Goal: Transaction & Acquisition: Purchase product/service

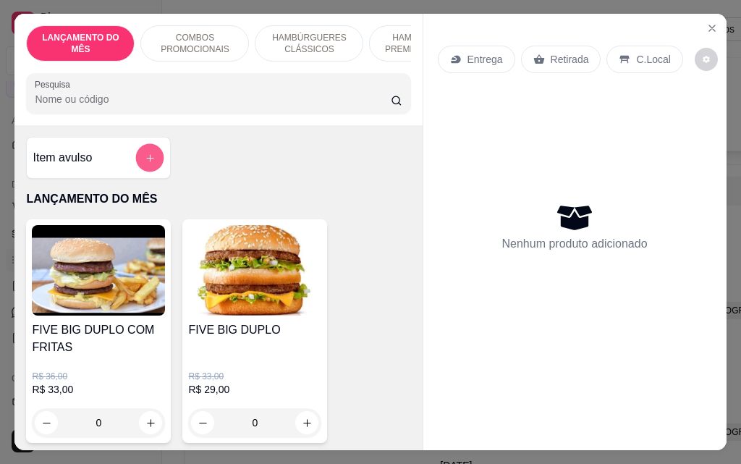
click at [138, 155] on button "add-separate-item" at bounding box center [150, 158] width 28 height 28
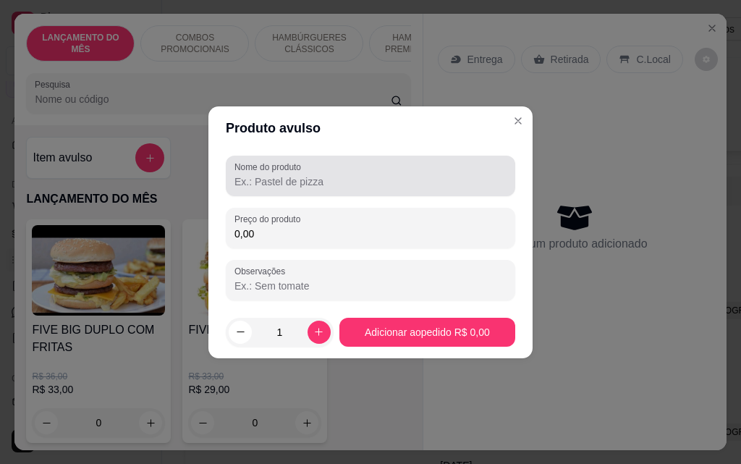
click at [312, 193] on div "Nome do produto" at bounding box center [370, 176] width 289 height 41
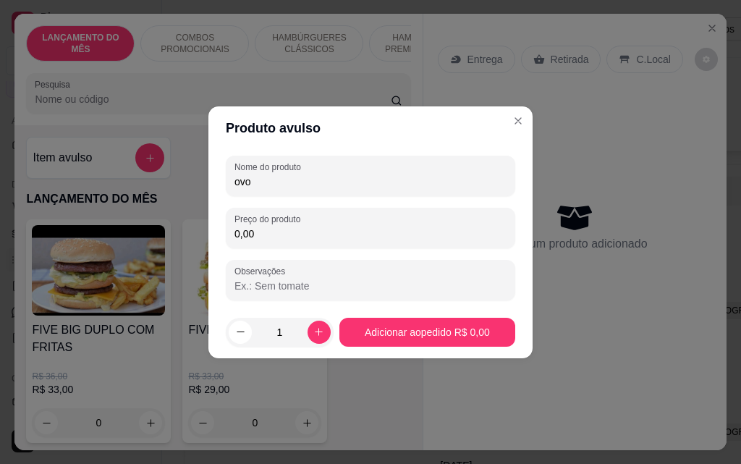
type input "ovo"
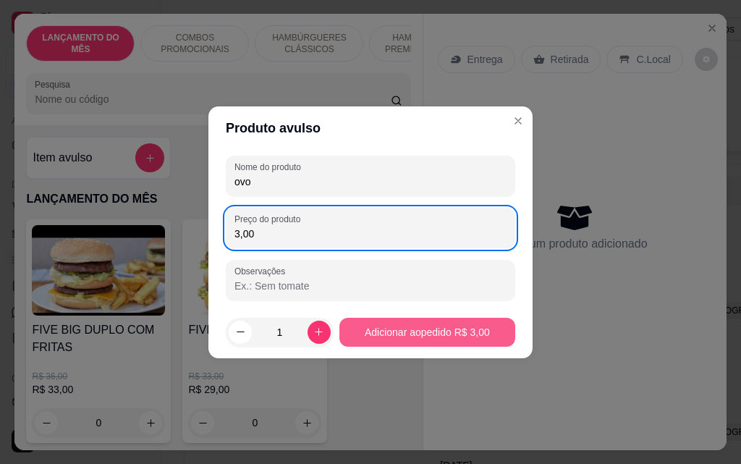
type input "3,00"
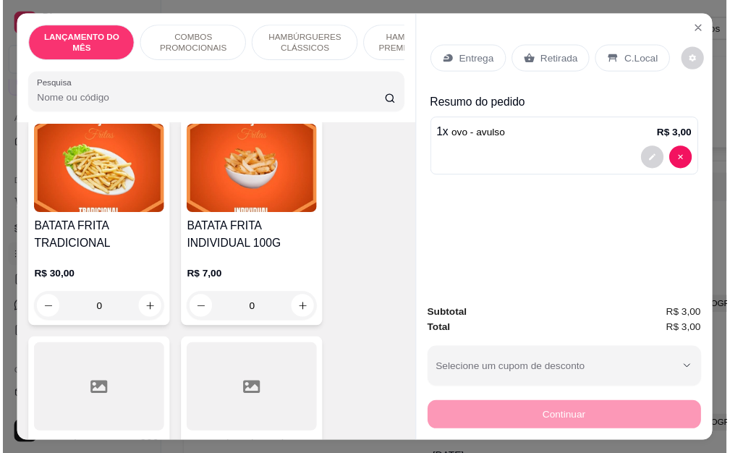
scroll to position [4559, 0]
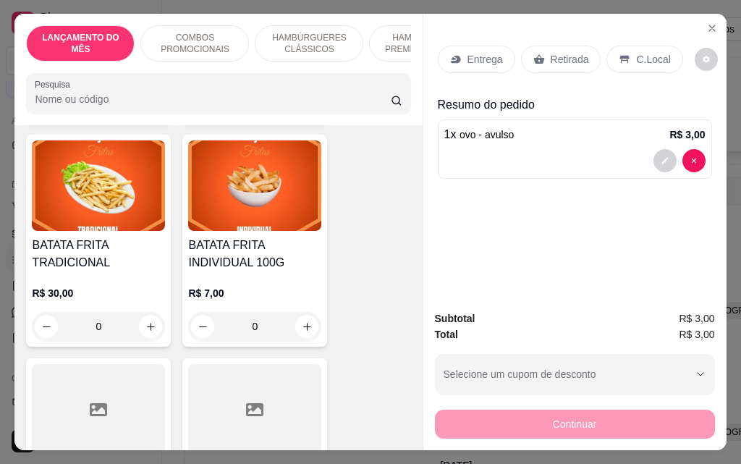
click at [303, 312] on div "0" at bounding box center [254, 326] width 133 height 29
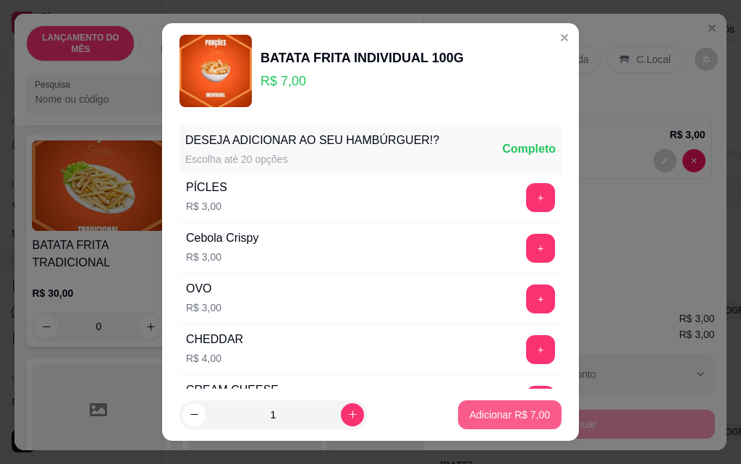
click at [501, 400] on button "Adicionar R$ 7,00" at bounding box center [509, 414] width 103 height 29
type input "1"
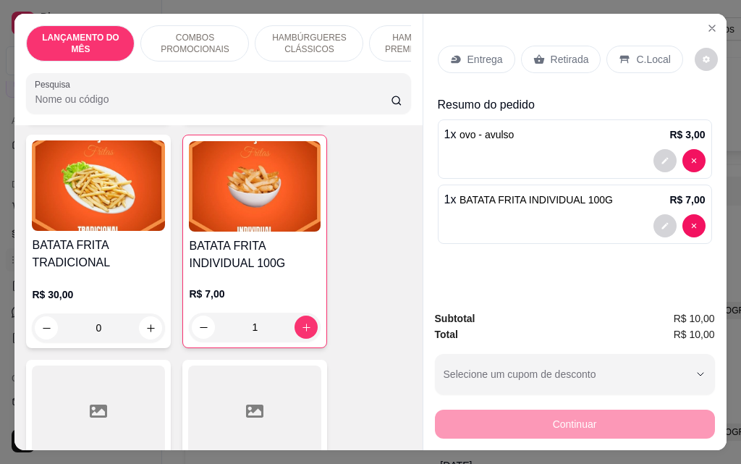
click at [551, 60] on p "Retirada" at bounding box center [570, 59] width 38 height 14
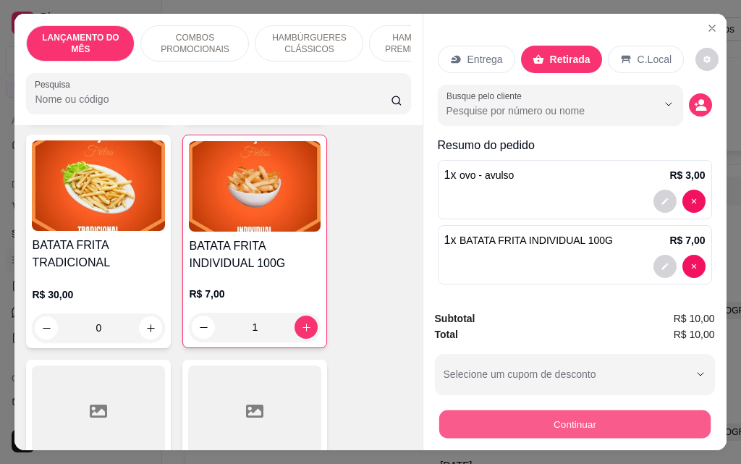
click at [545, 420] on button "Continuar" at bounding box center [574, 424] width 271 height 28
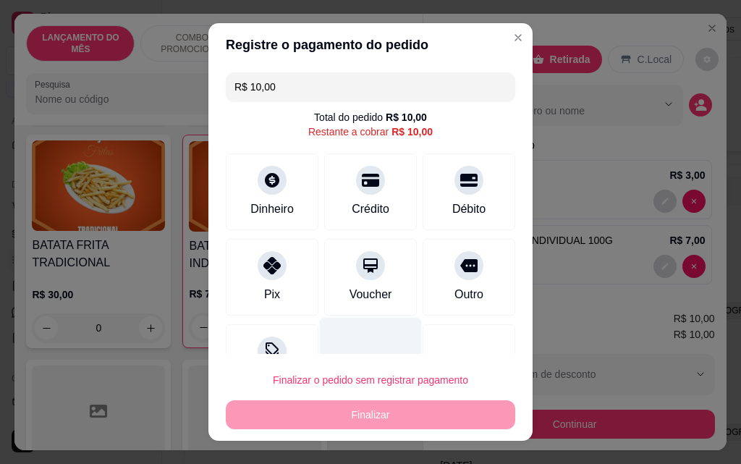
drag, startPoint x: 285, startPoint y: 274, endPoint x: 329, endPoint y: 319, distance: 63.0
click at [284, 274] on div "Pix" at bounding box center [272, 277] width 93 height 77
type input "R$ 0,00"
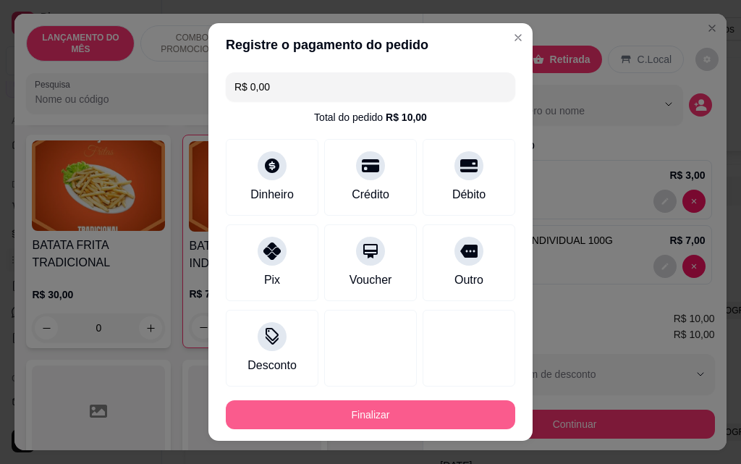
click at [380, 411] on button "Finalizar" at bounding box center [370, 414] width 289 height 29
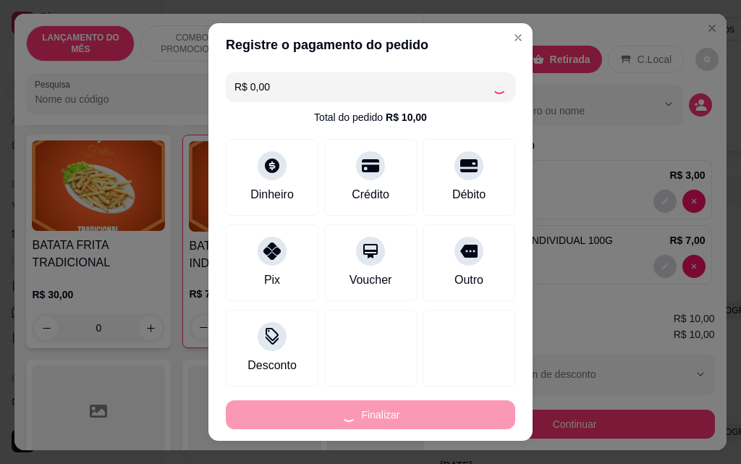
type input "0"
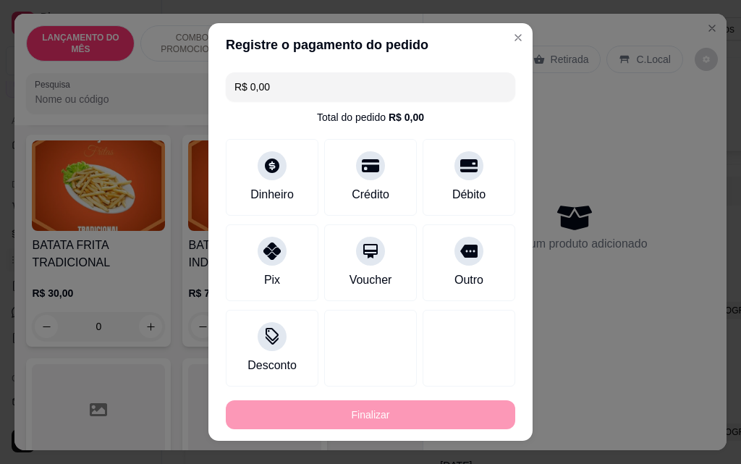
type input "-R$ 10,00"
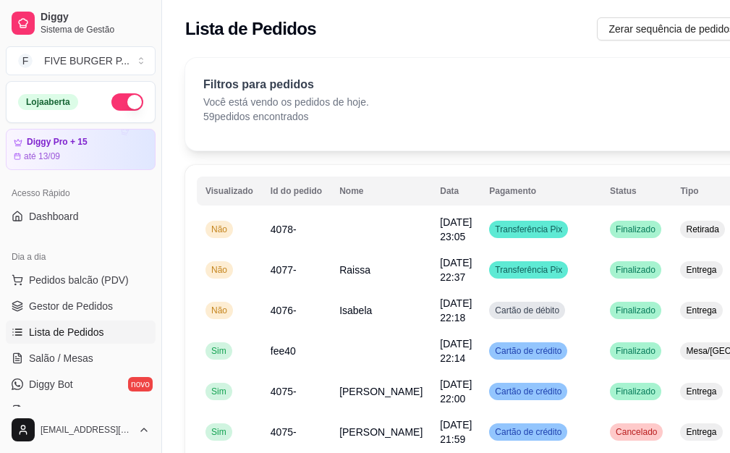
click at [103, 110] on div "Loja aberta" at bounding box center [80, 101] width 125 height 17
click at [111, 109] on button "button" at bounding box center [127, 101] width 32 height 17
